Goal: Check status

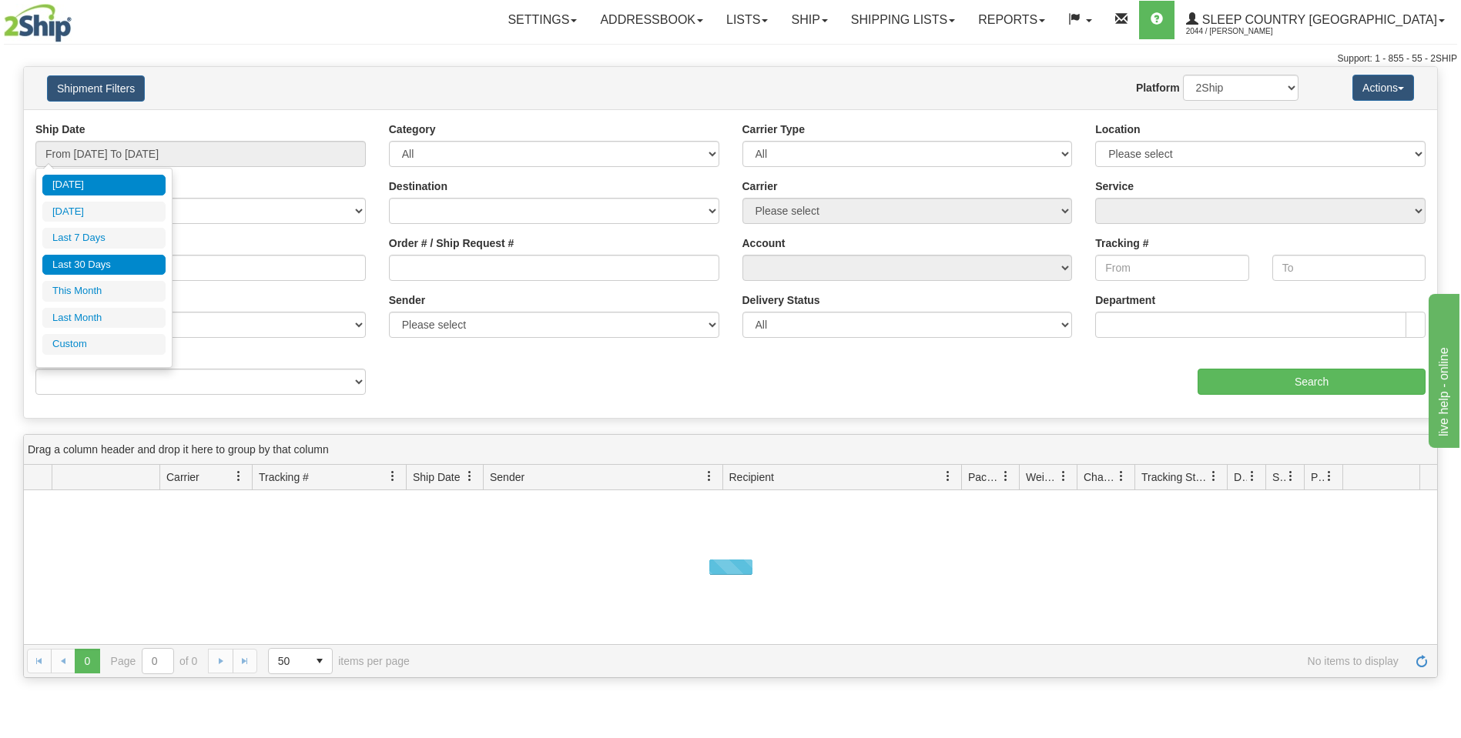
click at [122, 260] on li "Last 30 Days" at bounding box center [103, 265] width 123 height 21
type input "From [DATE] To [DATE]"
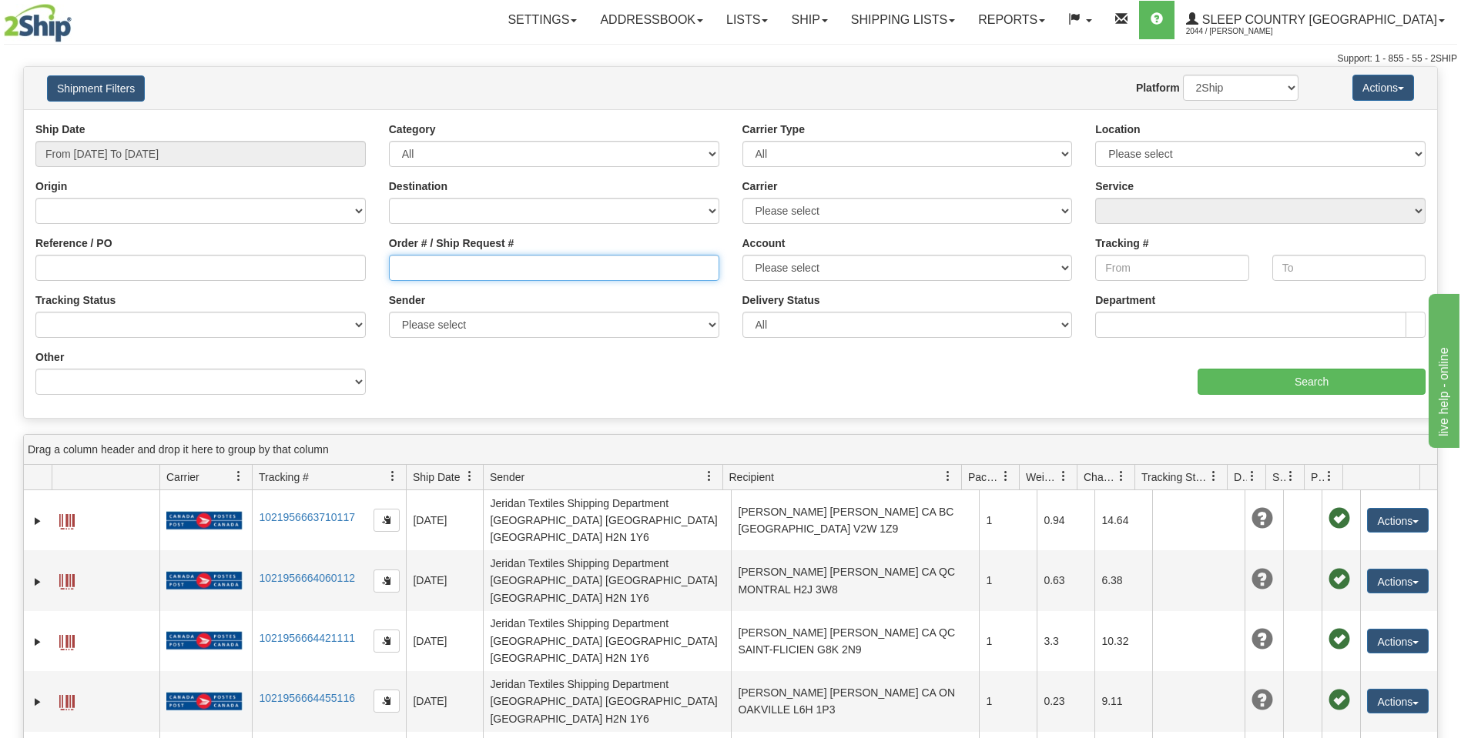
click at [392, 262] on input "Order # / Ship Request #" at bounding box center [554, 268] width 330 height 26
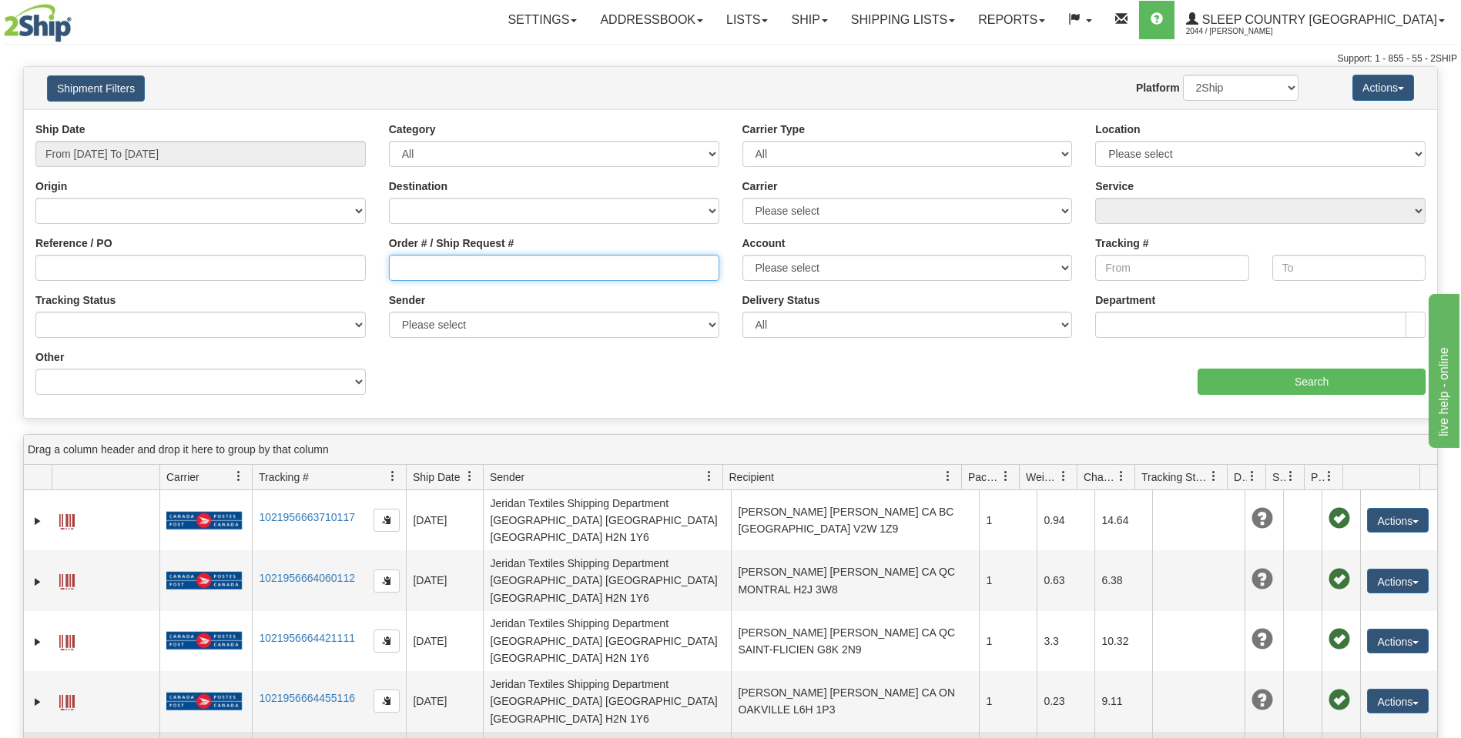
paste input "9000I050994*A"
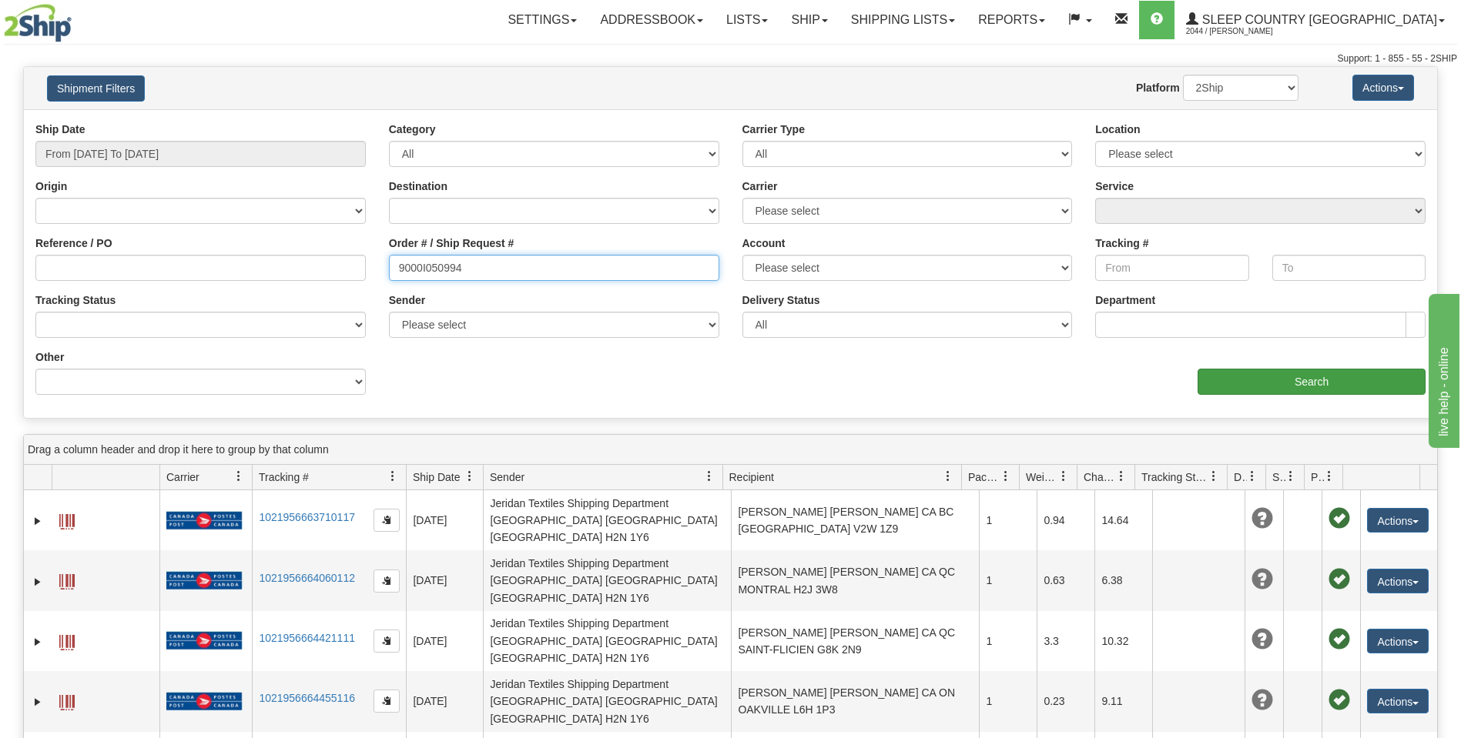
type input "9000I050994"
click at [1300, 374] on input "Search" at bounding box center [1311, 382] width 228 height 26
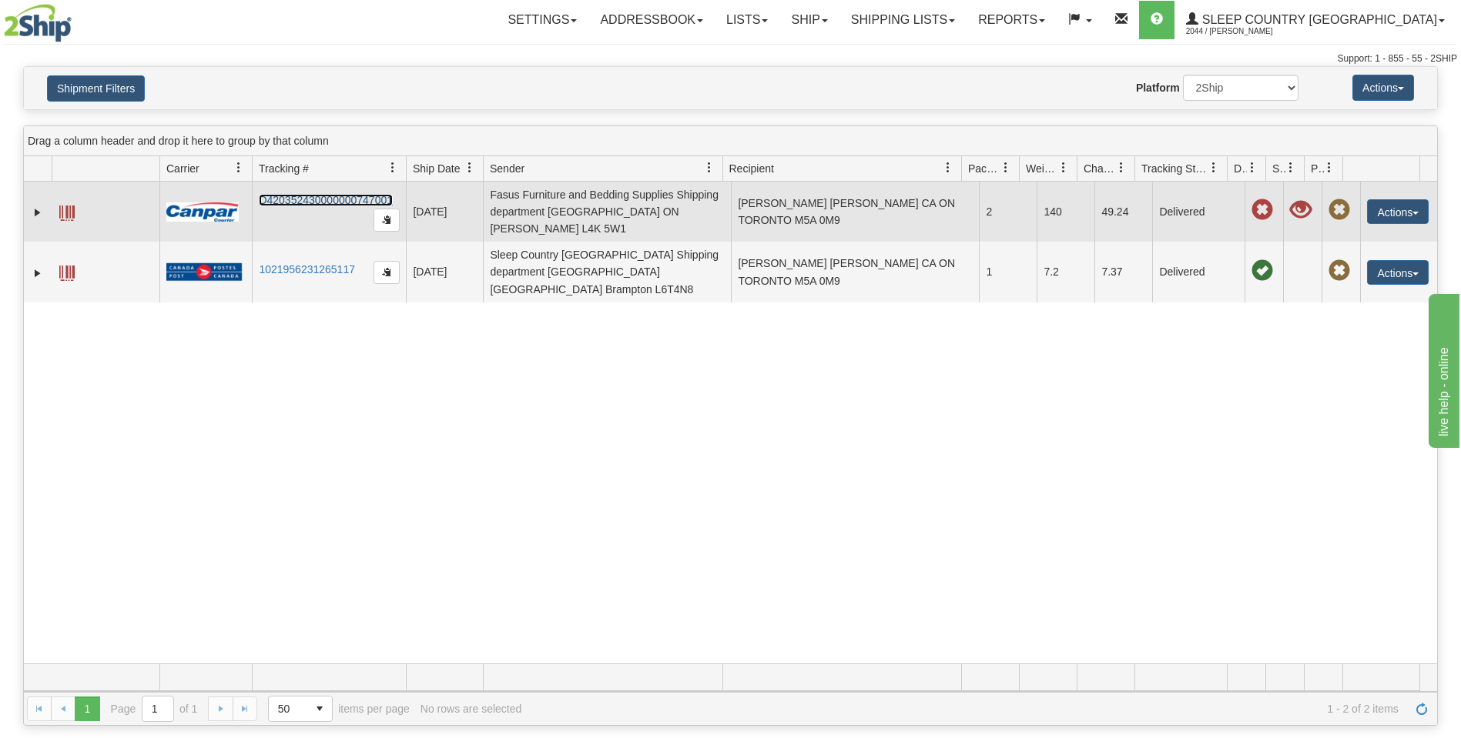
click at [336, 203] on link "D420352430000000747001" at bounding box center [326, 200] width 134 height 12
click at [62, 207] on span at bounding box center [66, 213] width 15 height 15
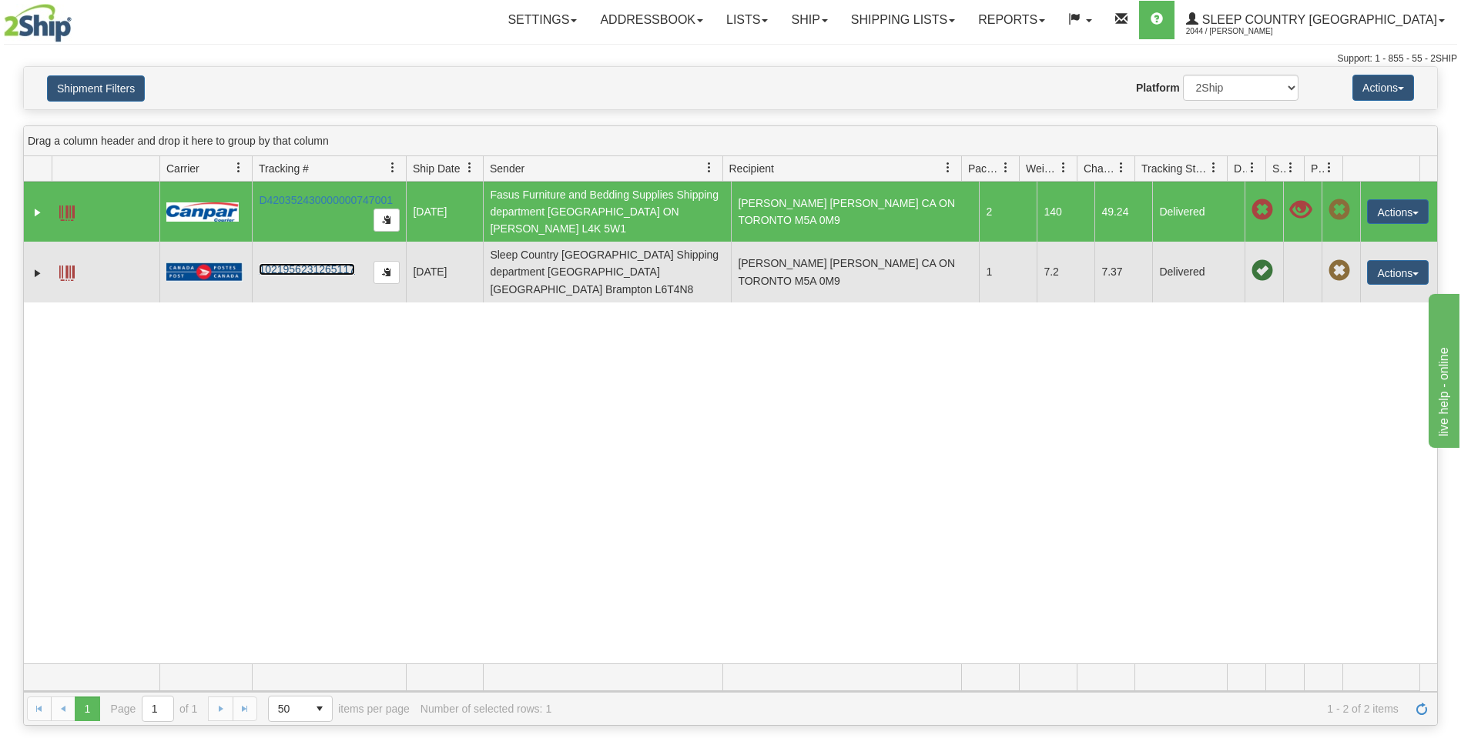
click at [326, 263] on link "1021956231265117" at bounding box center [307, 269] width 96 height 12
